Goal: Check status: Check status

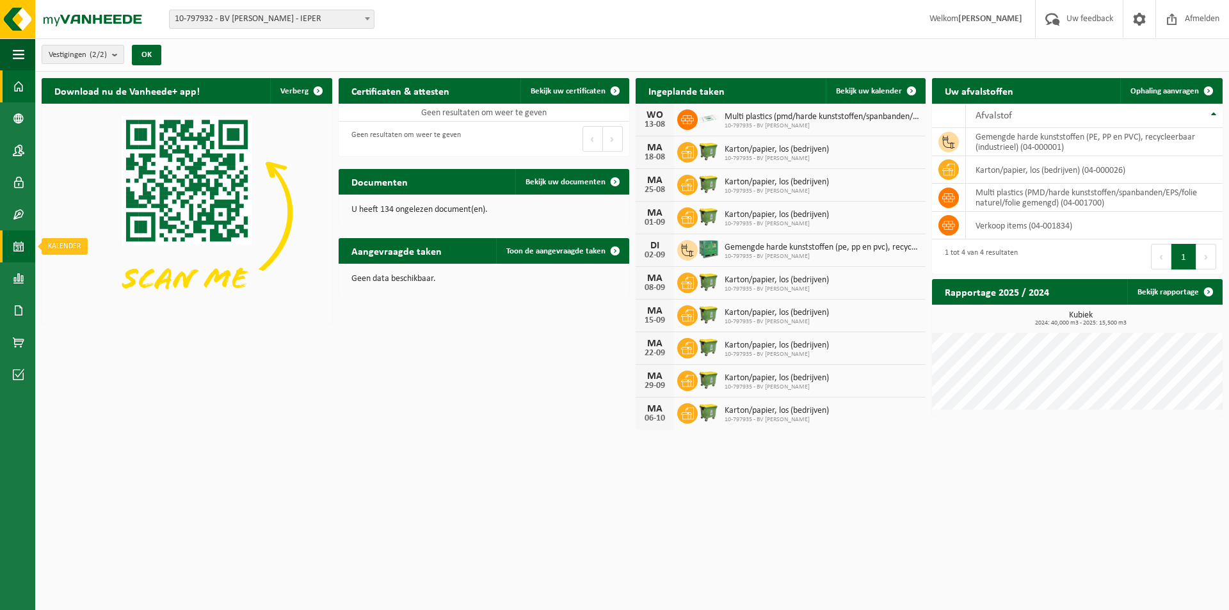
click at [12, 250] on link "Kalender" at bounding box center [17, 247] width 35 height 32
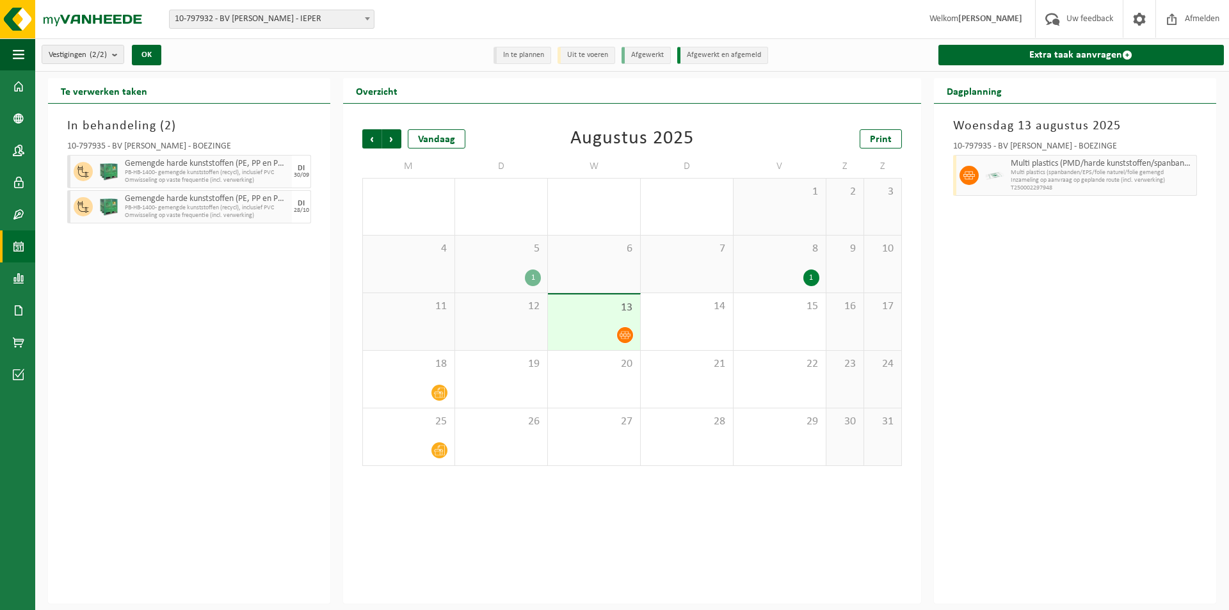
click at [1033, 298] on div "Woensdag 13 augustus 2025 10-797935 - BV STEFAN ROUSSEEUW - BOEZINGE Multi plas…" at bounding box center [1075, 354] width 282 height 500
click at [1087, 354] on div "Woensdag 13 augustus 2025 10-797935 - BV STEFAN ROUSSEEUW - BOEZINGE Multi plas…" at bounding box center [1075, 354] width 282 height 500
